Goal: Navigation & Orientation: Find specific page/section

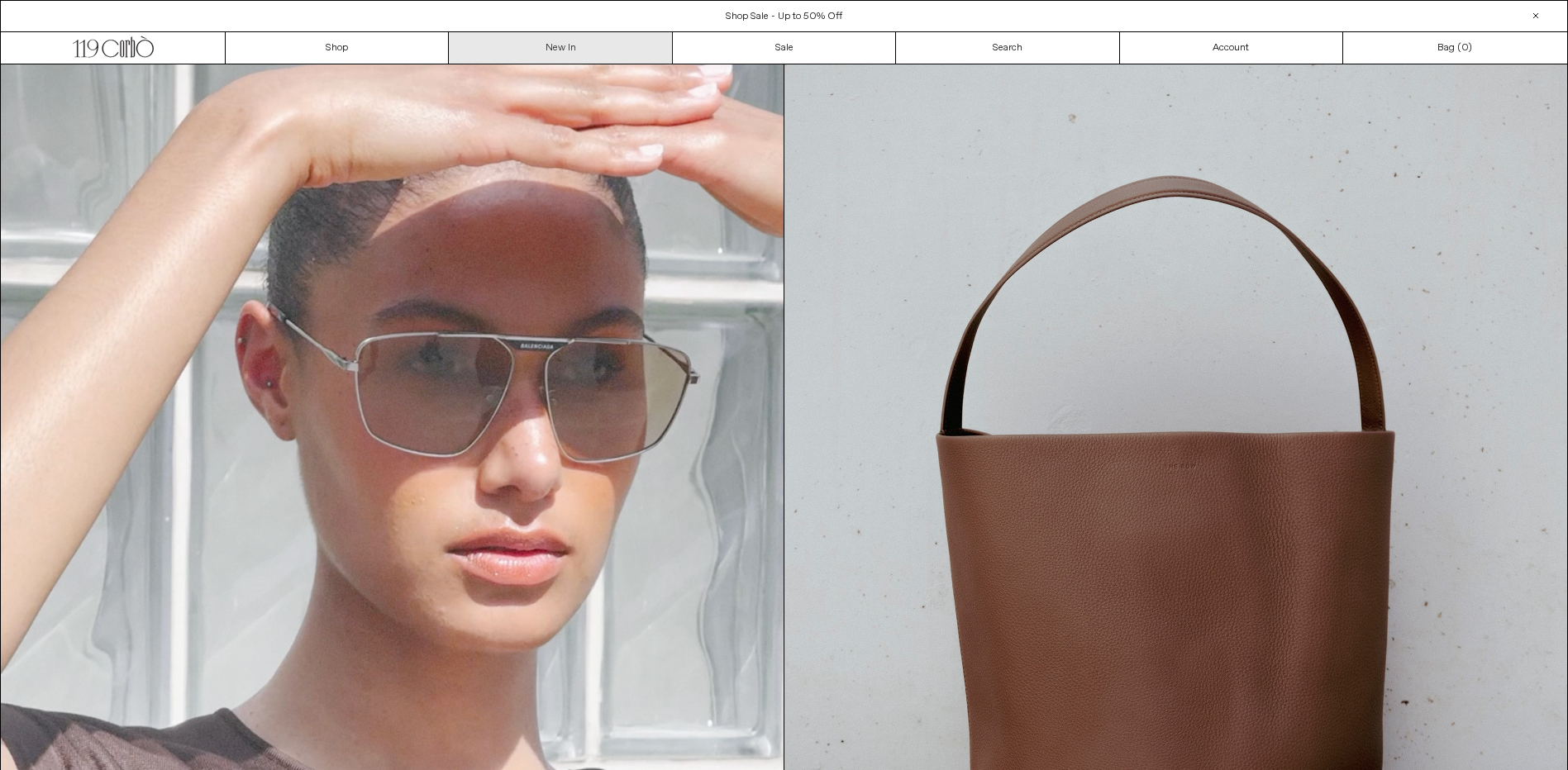
click at [553, 45] on link "New In" at bounding box center [560, 47] width 223 height 32
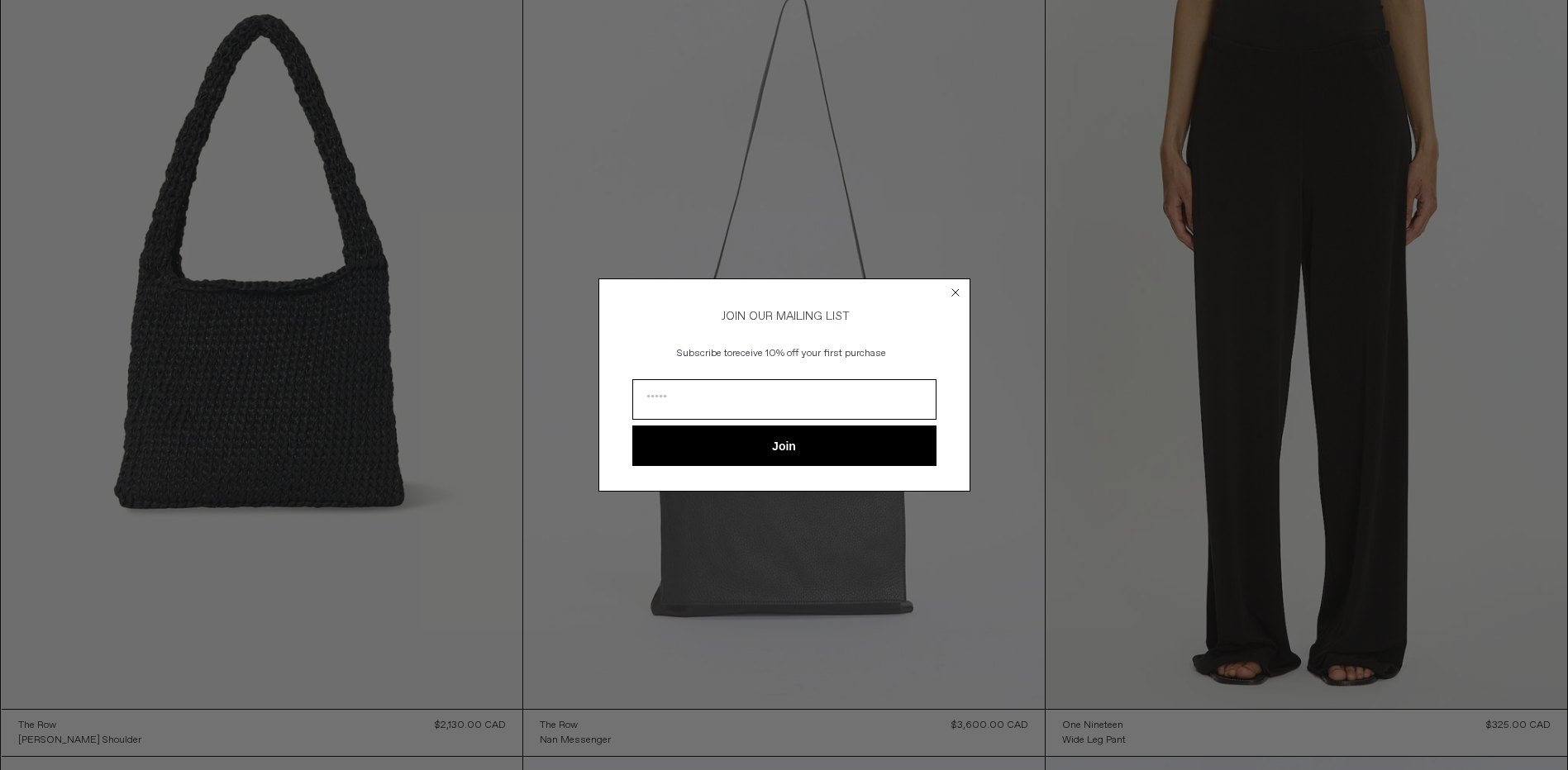
scroll to position [331, 0]
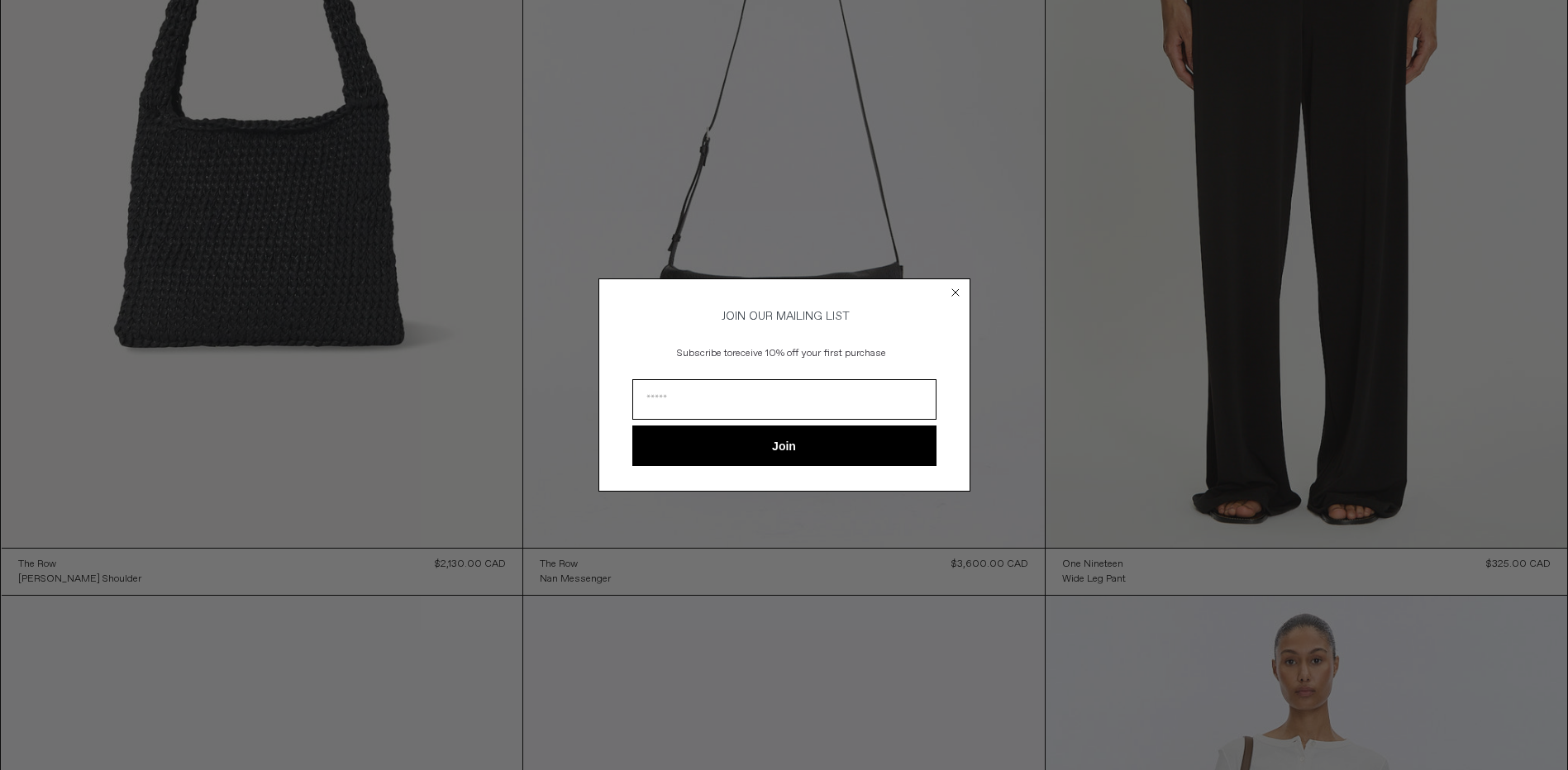
click at [955, 292] on circle "Close dialog" at bounding box center [955, 292] width 15 height 15
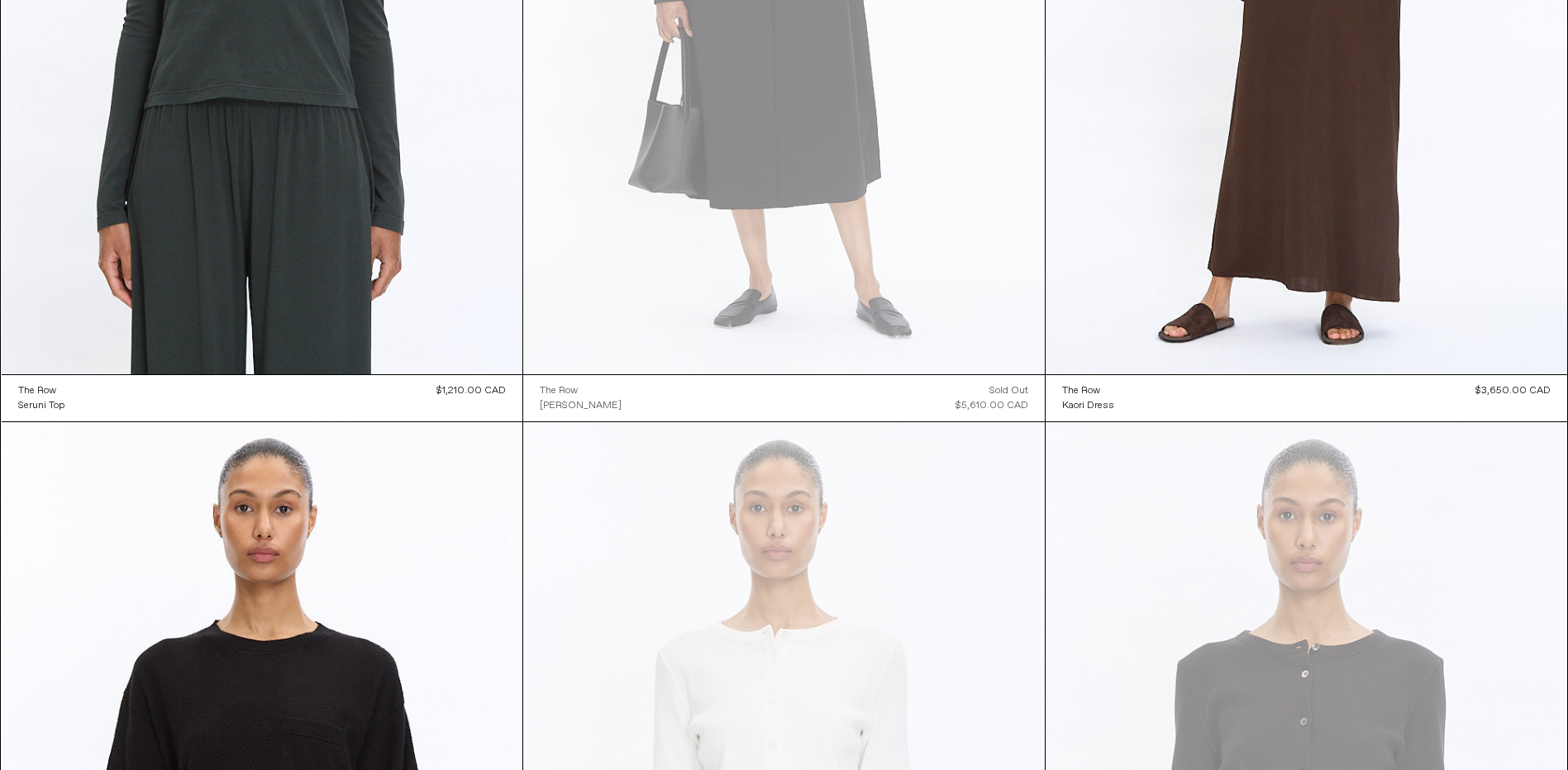
scroll to position [9381, 0]
